Goal: Information Seeking & Learning: Learn about a topic

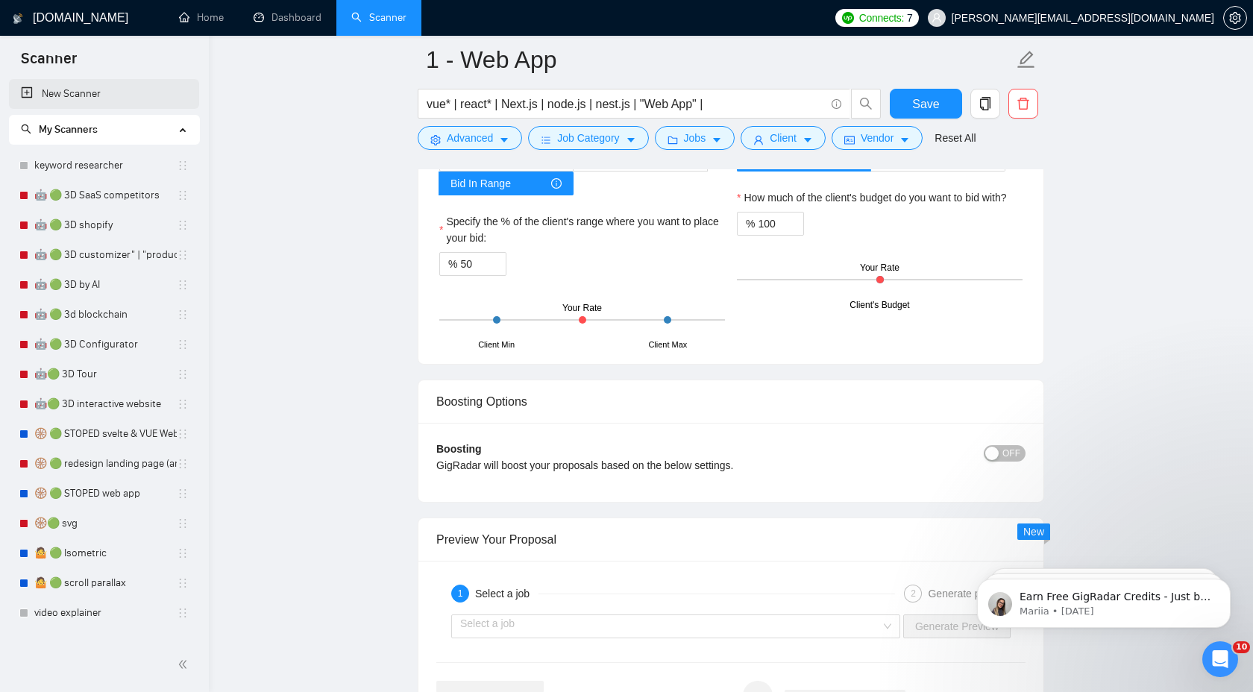
click at [114, 100] on link "New Scanner" at bounding box center [104, 94] width 166 height 30
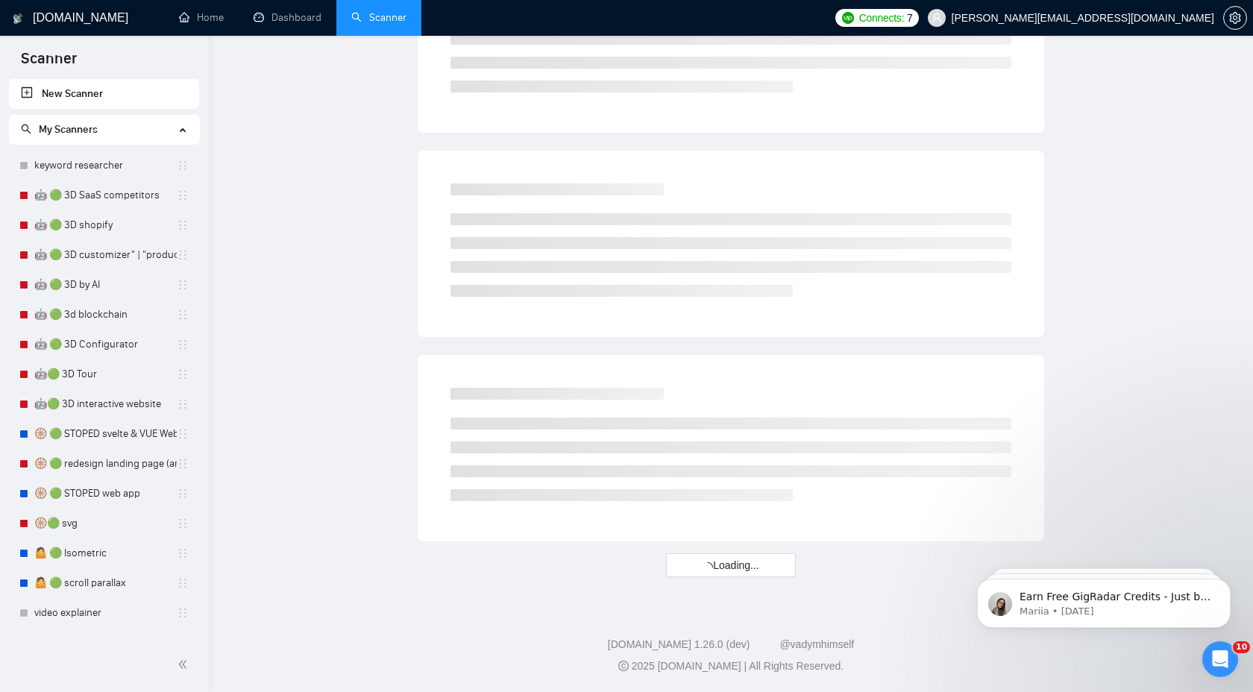
scroll to position [738, 0]
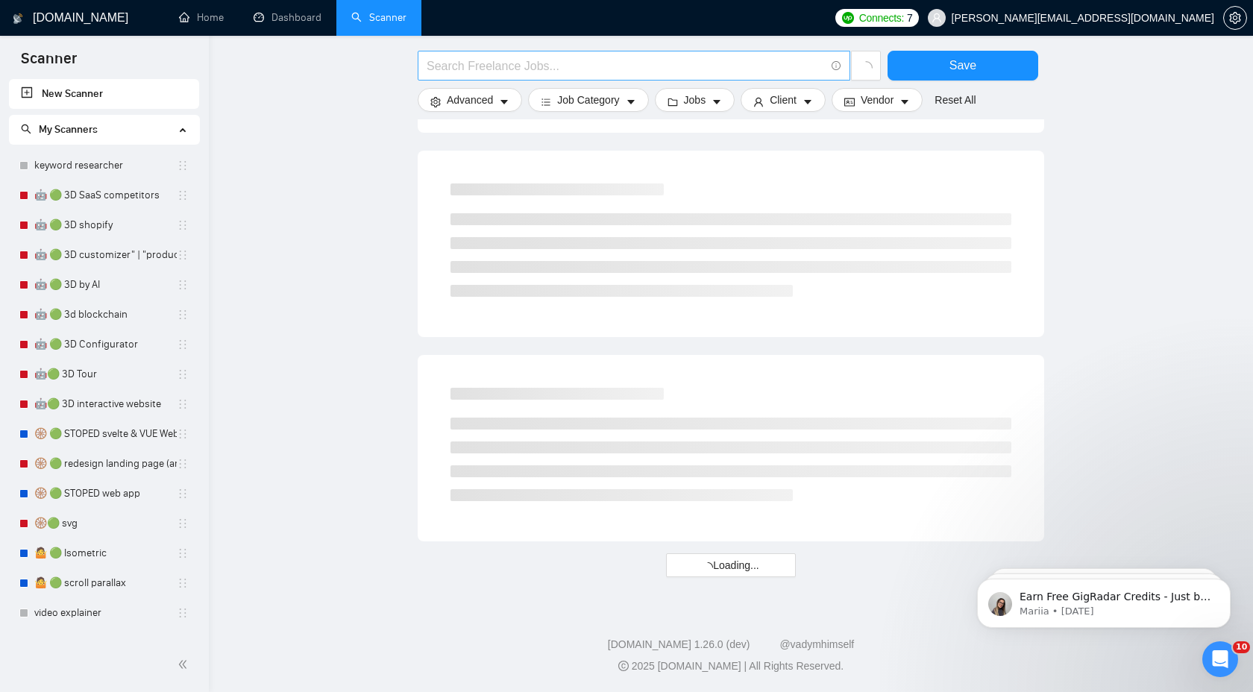
click at [582, 76] on span at bounding box center [634, 66] width 433 height 30
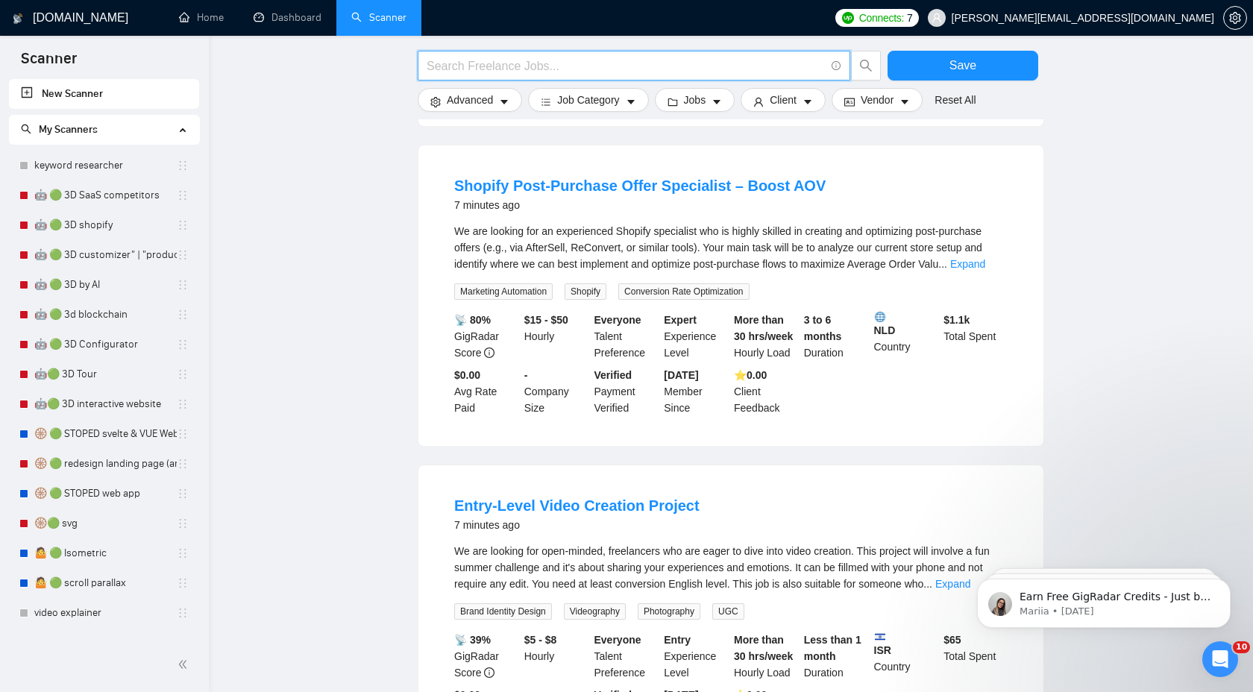
paste input "nest"
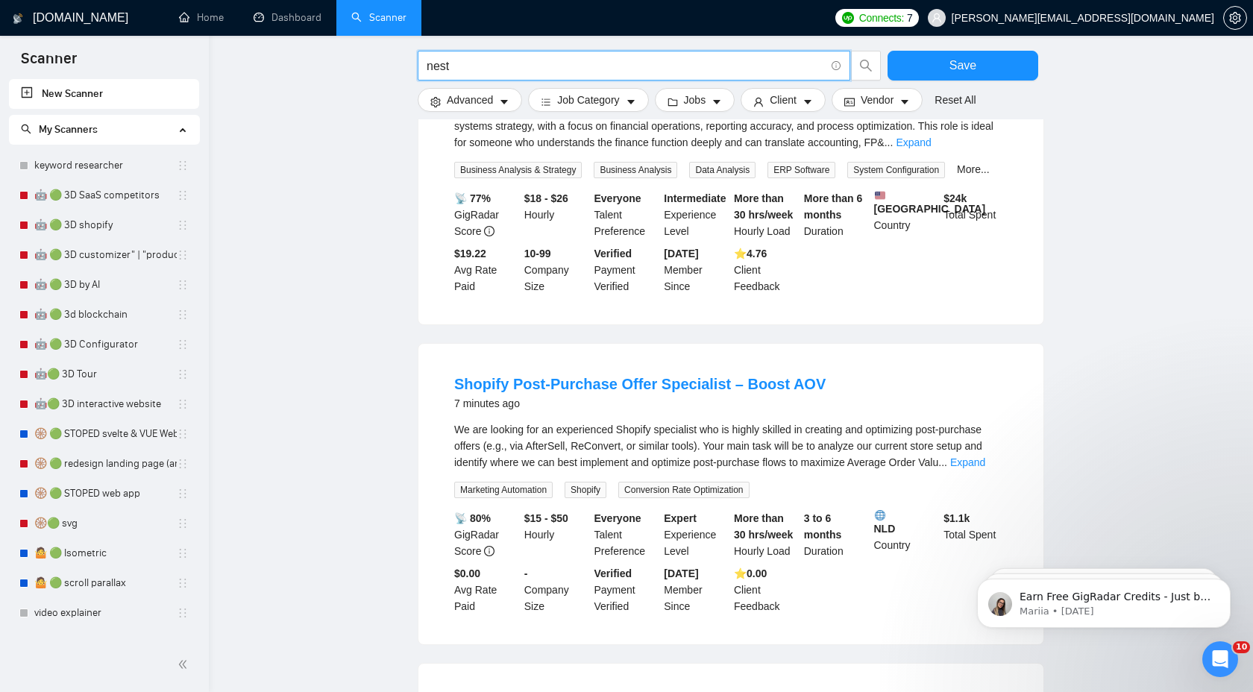
scroll to position [0, 0]
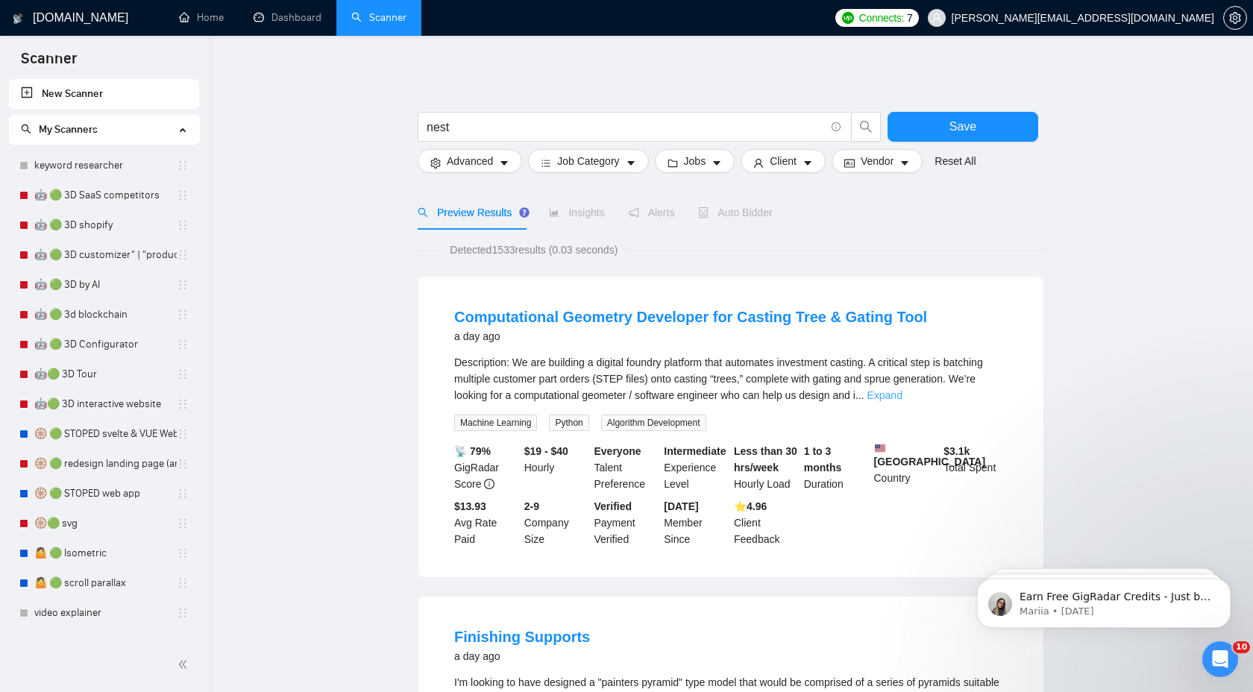
click at [902, 389] on link "Expand" at bounding box center [884, 395] width 35 height 12
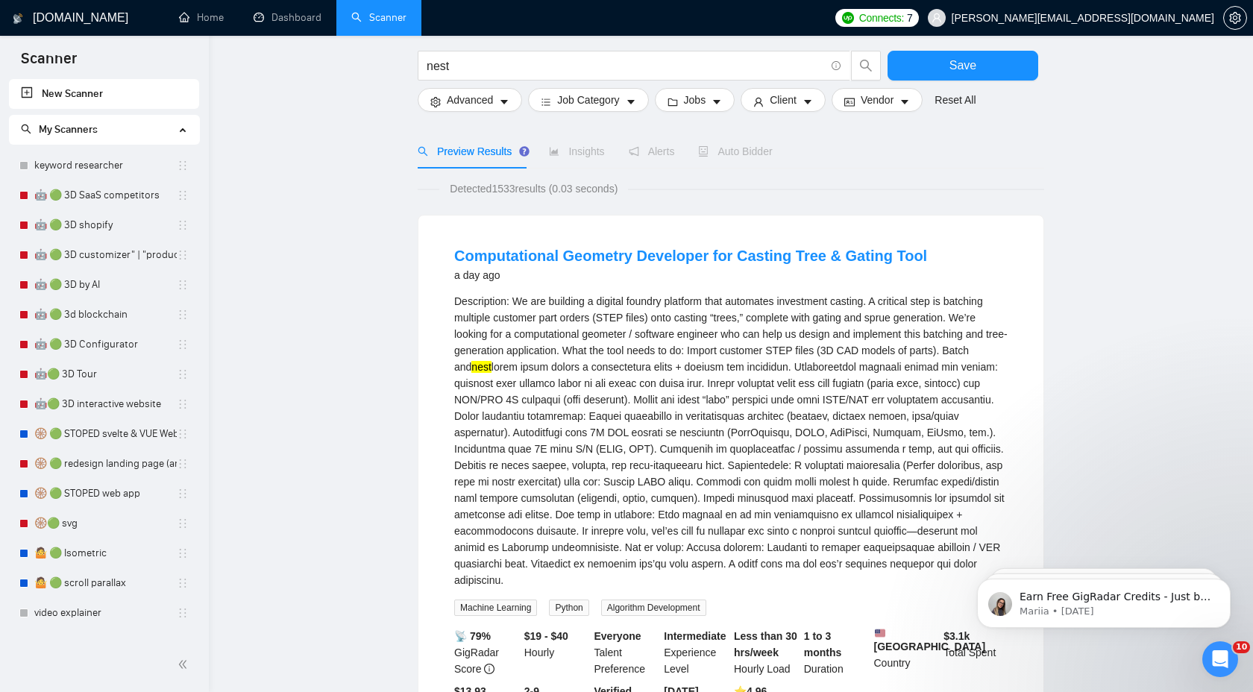
scroll to position [603, 0]
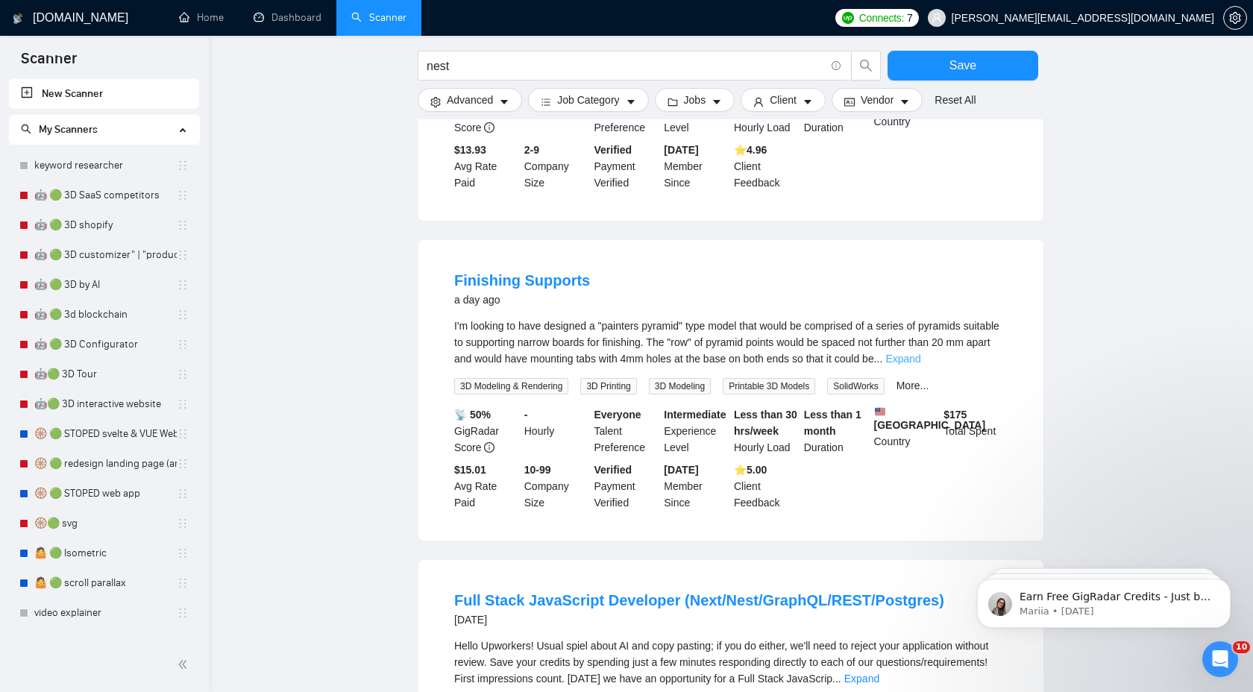
click at [920, 365] on link "Expand" at bounding box center [902, 359] width 35 height 12
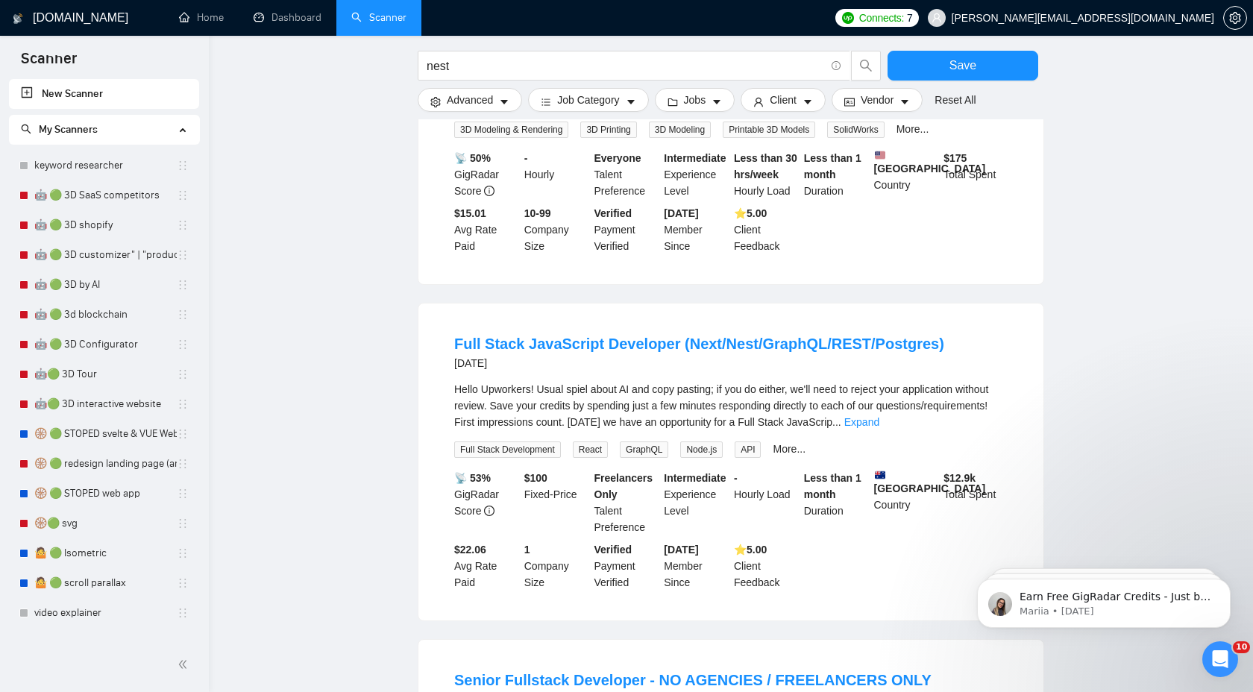
scroll to position [937, 0]
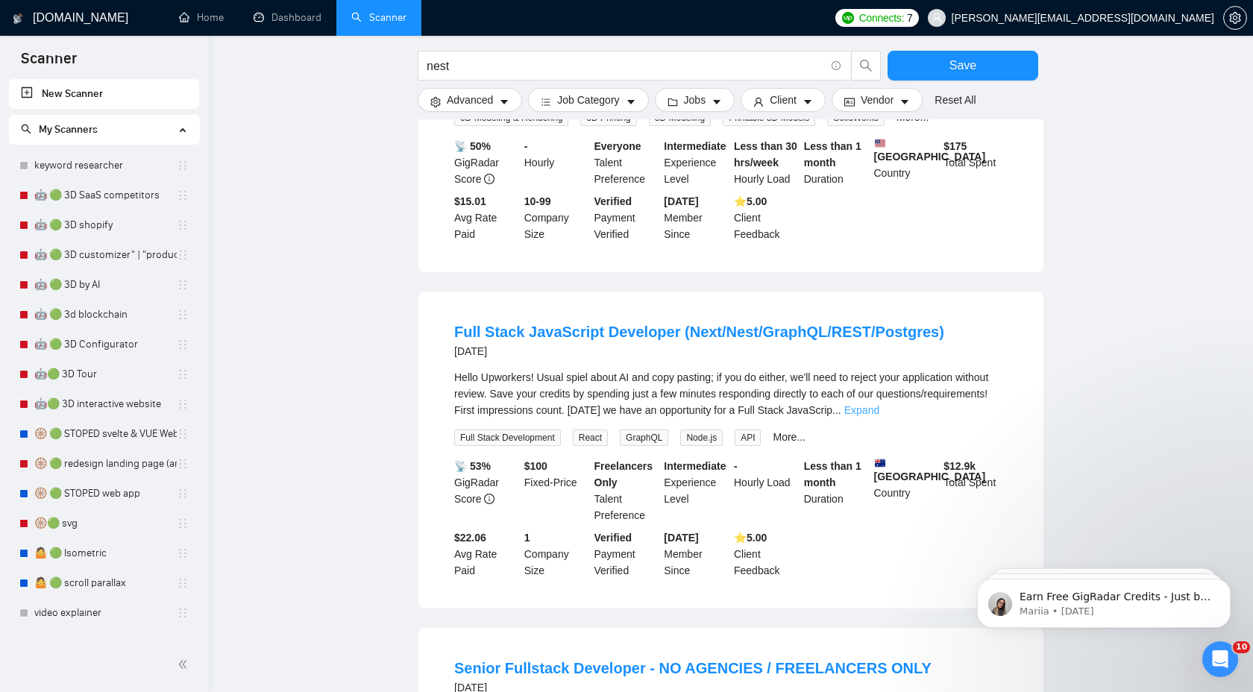
click at [879, 416] on link "Expand" at bounding box center [861, 410] width 35 height 12
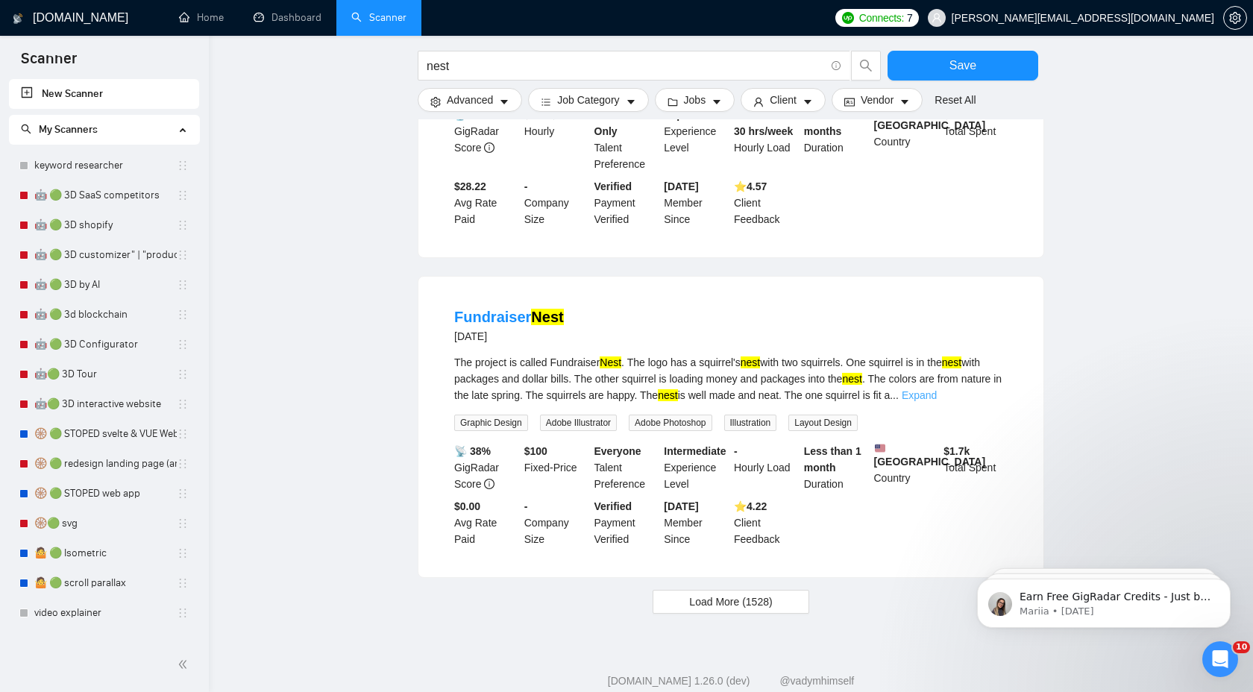
scroll to position [1936, 0]
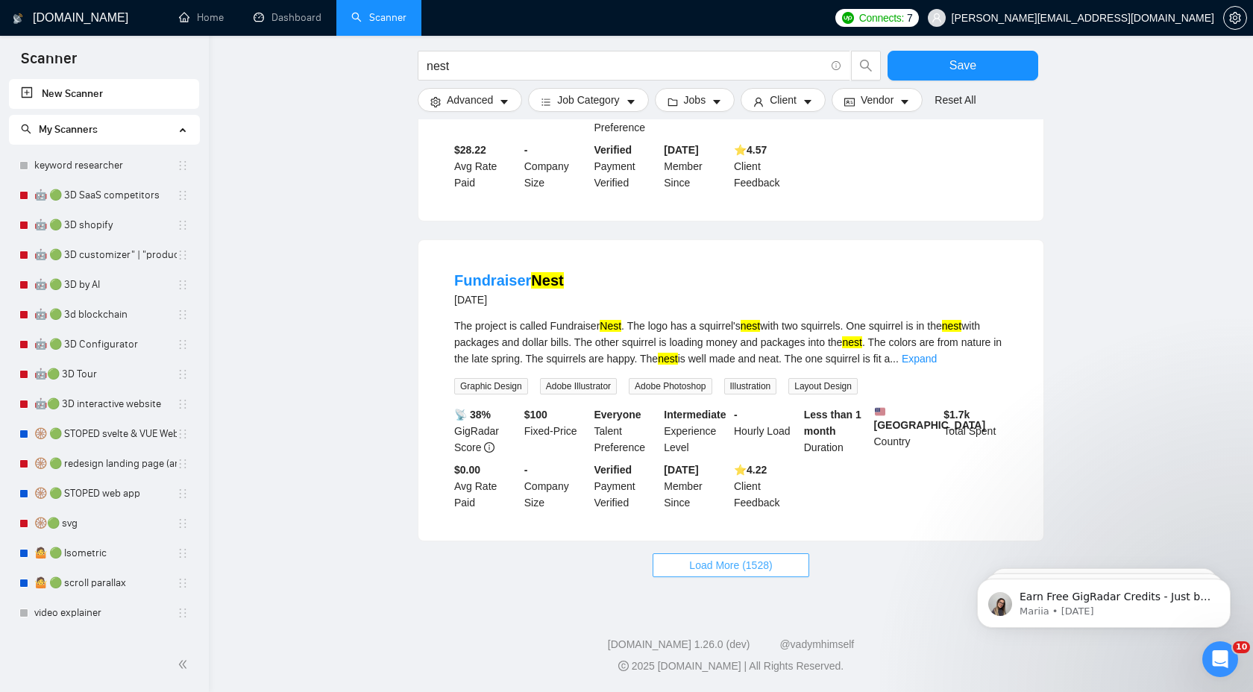
click at [753, 557] on span "Load More (1528)" at bounding box center [730, 565] width 83 height 16
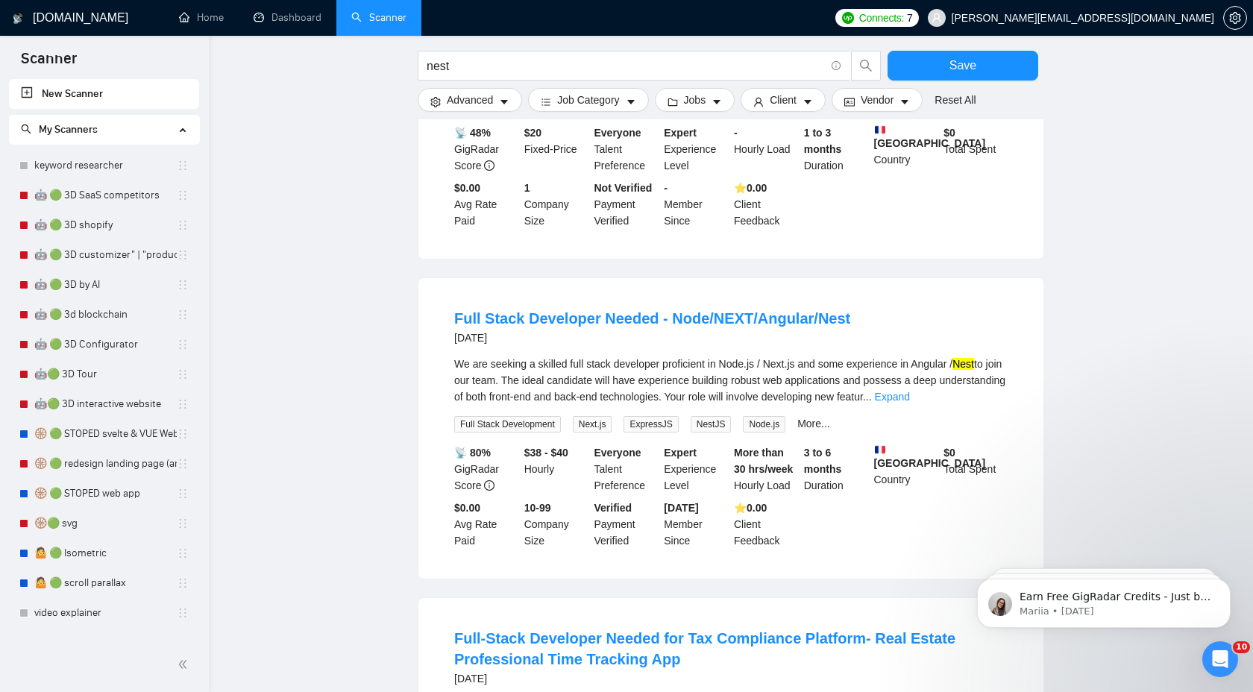
scroll to position [2493, 0]
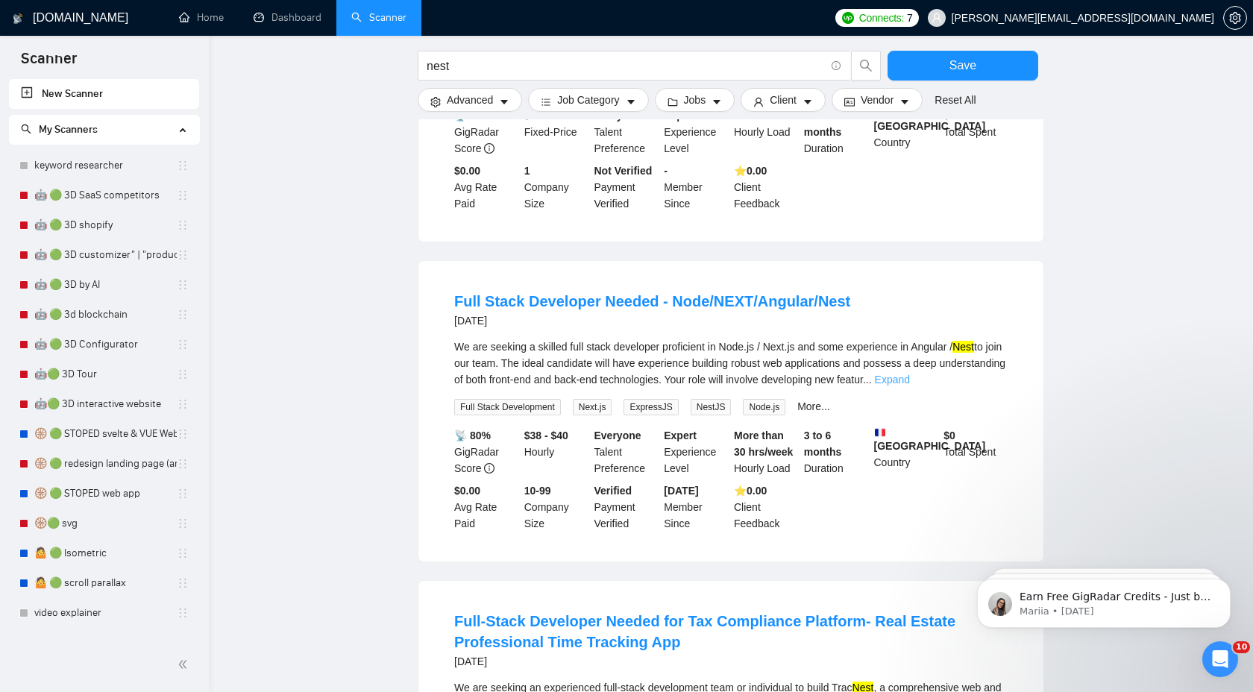
click at [910, 386] on link "Expand" at bounding box center [892, 380] width 35 height 12
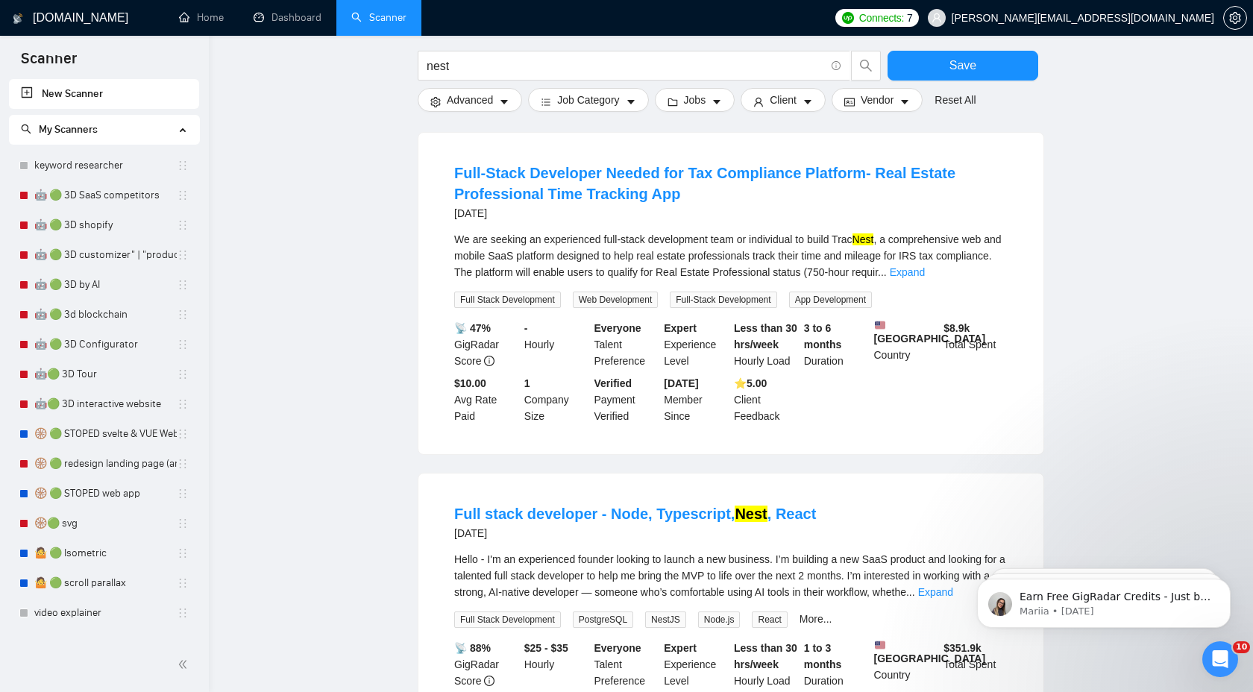
scroll to position [3224, 0]
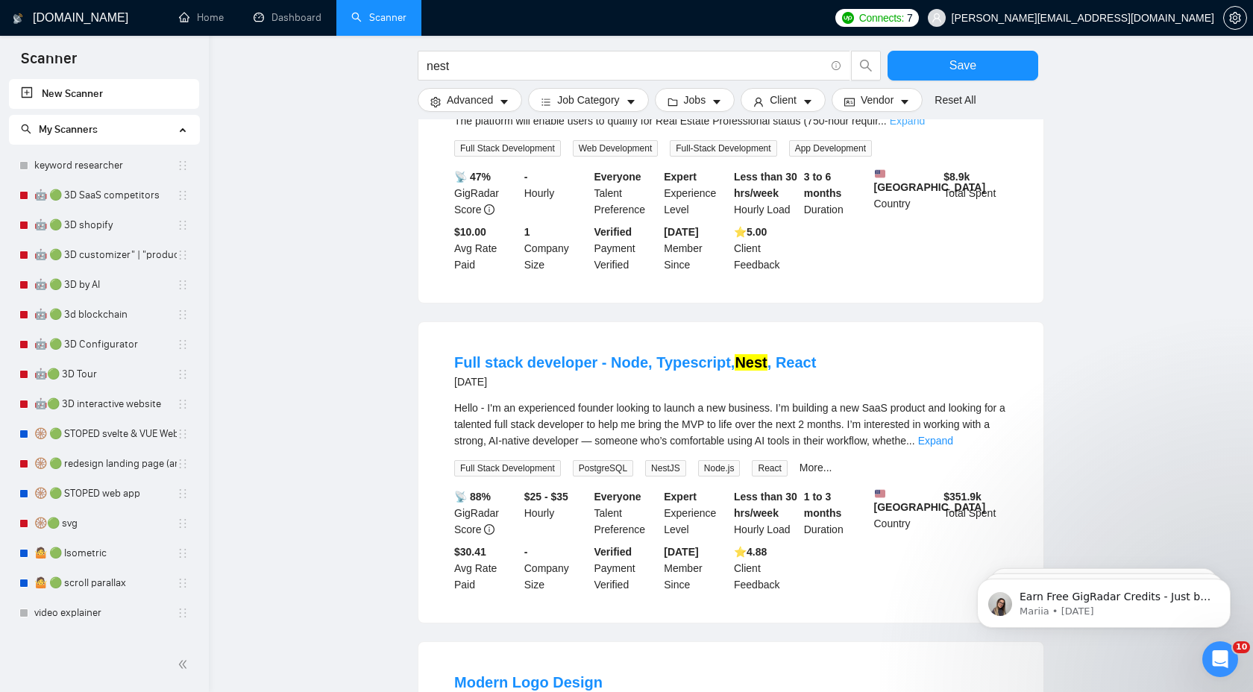
click at [925, 127] on link "Expand" at bounding box center [907, 121] width 35 height 12
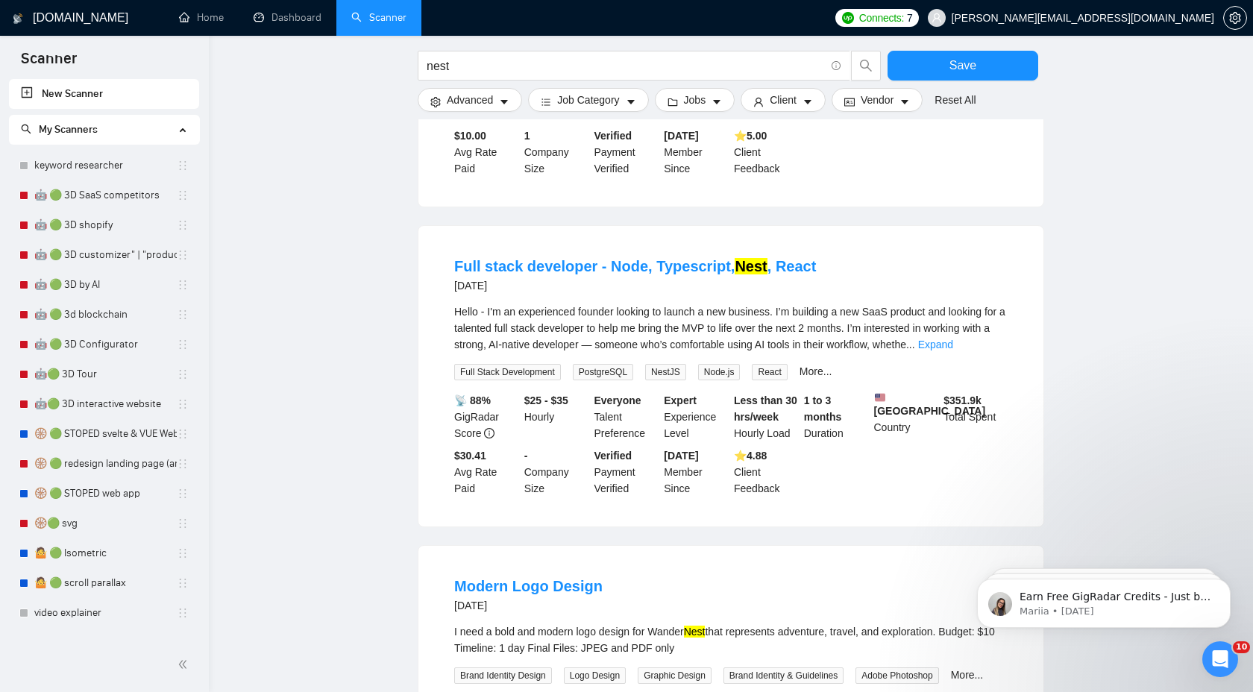
scroll to position [3587, 0]
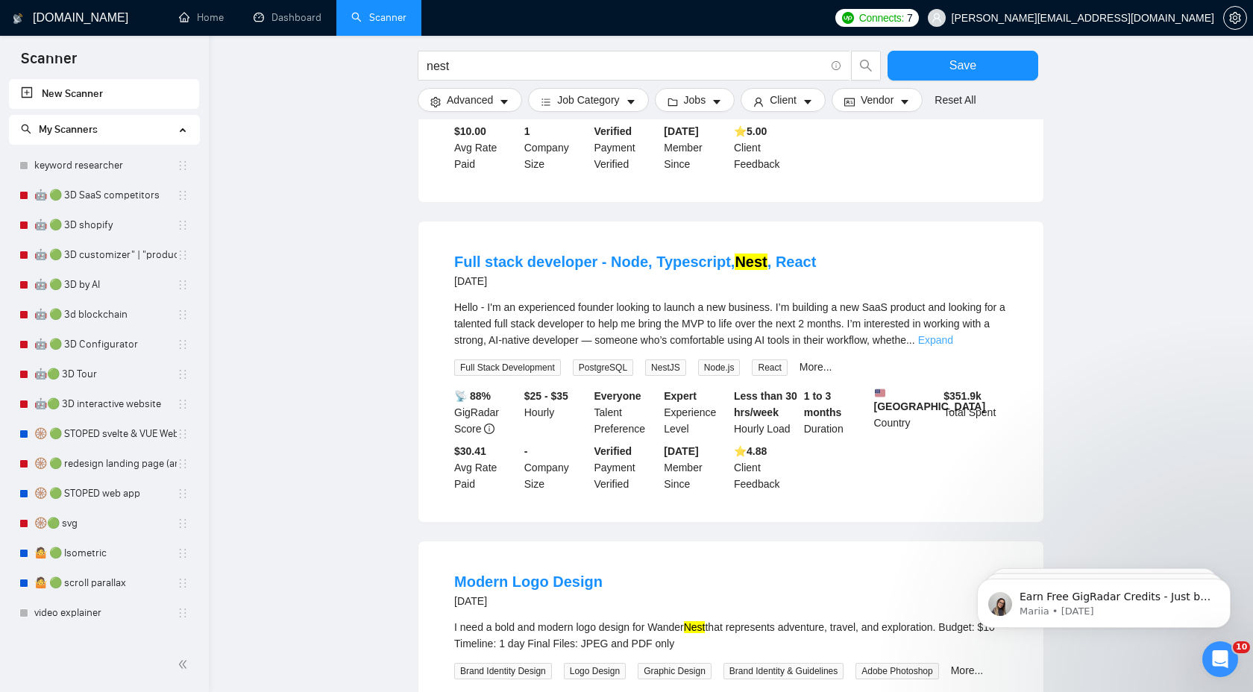
click at [953, 346] on link "Expand" at bounding box center [935, 340] width 35 height 12
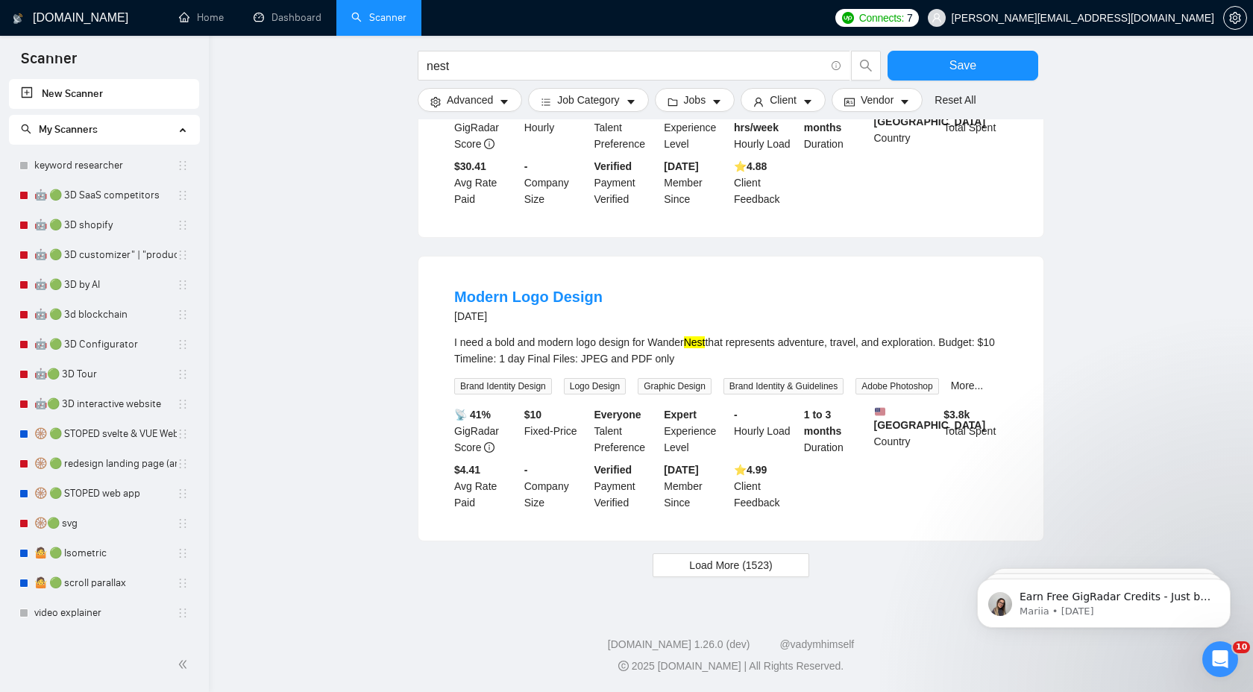
scroll to position [4226, 0]
click at [740, 564] on span "Load More (1523)" at bounding box center [730, 565] width 83 height 16
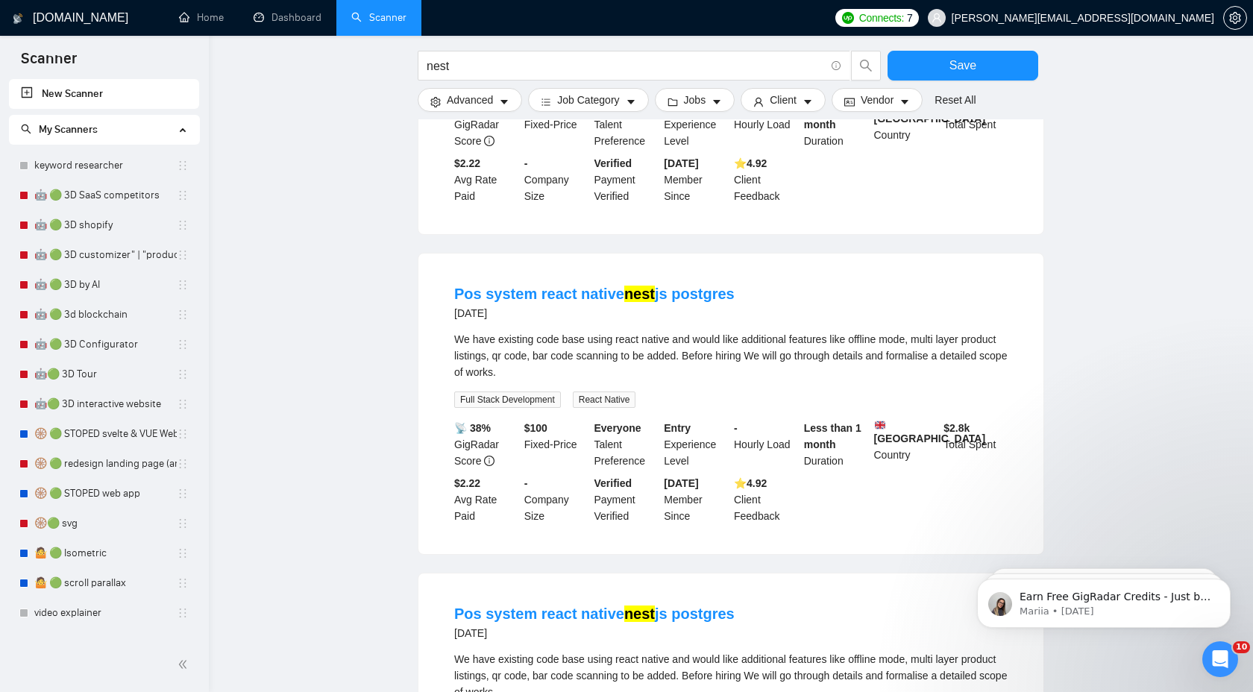
scroll to position [4743, 0]
drag, startPoint x: 460, startPoint y: 62, endPoint x: 375, endPoint y: 62, distance: 85.0
type input "т"
type input "node*"
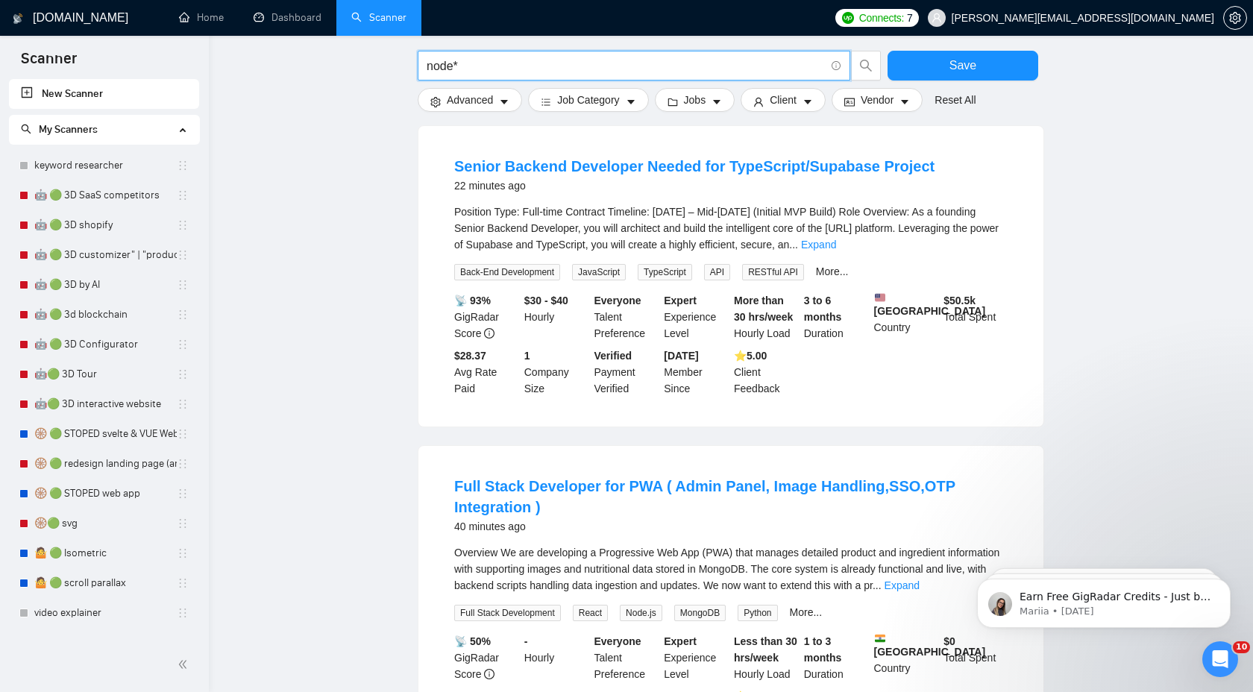
scroll to position [394, 0]
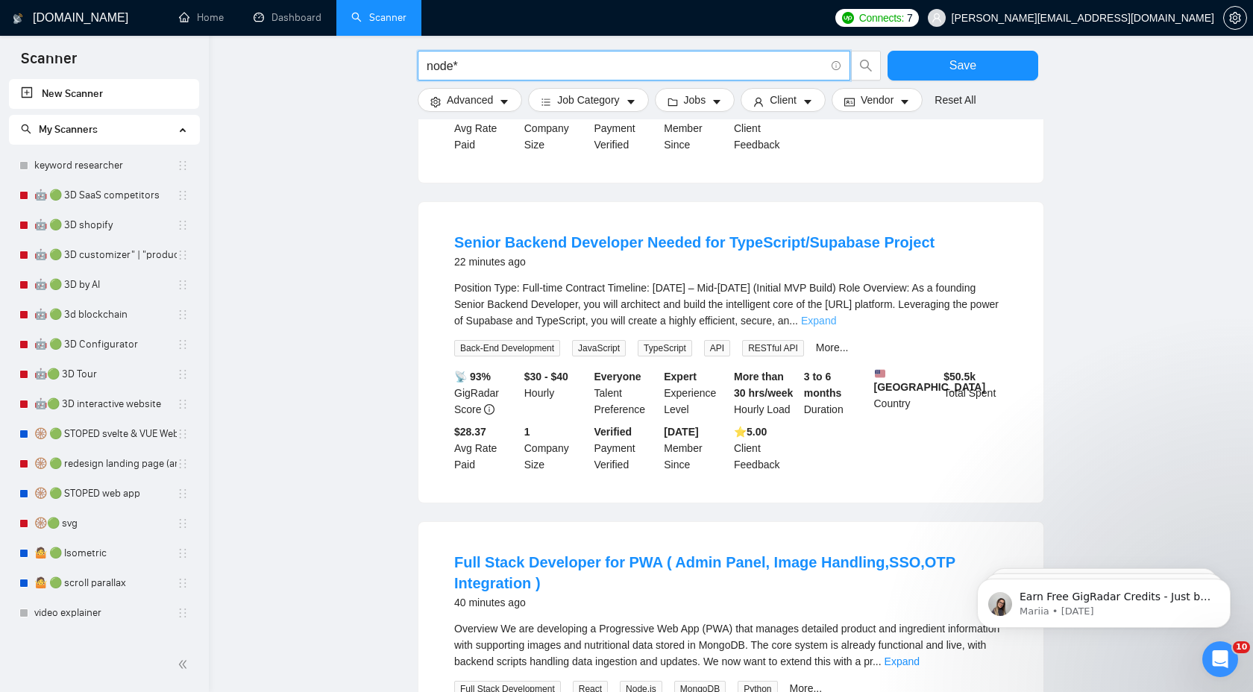
click at [836, 322] on link "Expand" at bounding box center [818, 321] width 35 height 12
